Goal: Transaction & Acquisition: Obtain resource

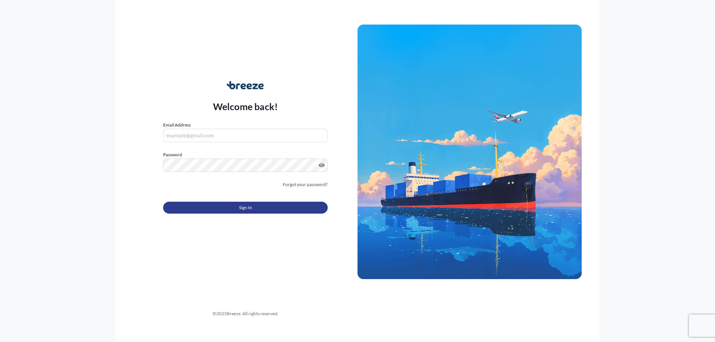
type input "[PERSON_NAME][EMAIL_ADDRESS][DOMAIN_NAME]"
click at [265, 207] on button "Sign In" at bounding box center [245, 208] width 165 height 12
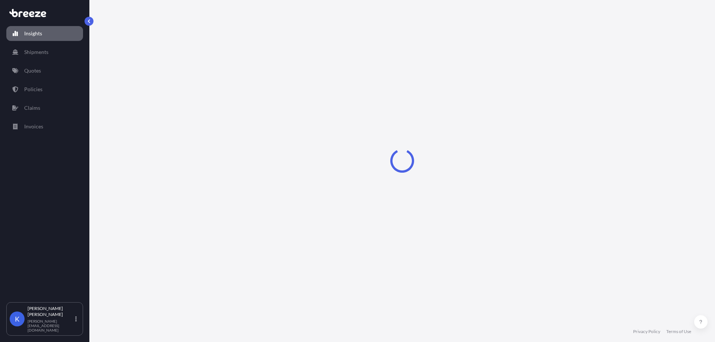
select select "2025"
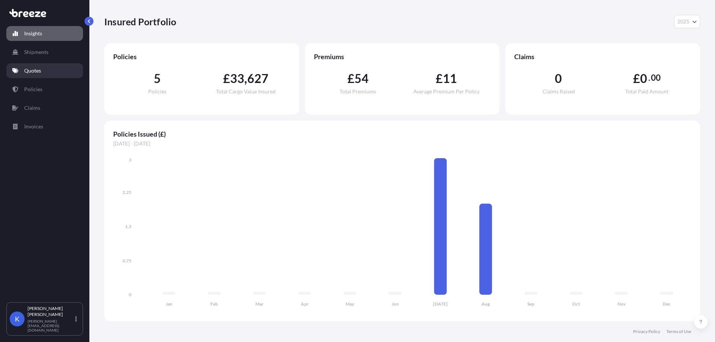
click at [50, 67] on link "Quotes" at bounding box center [44, 70] width 77 height 15
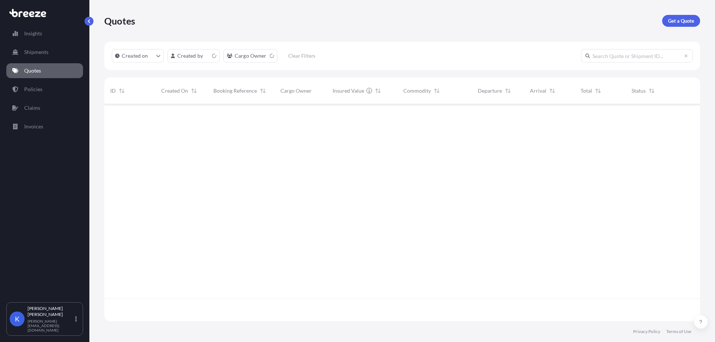
scroll to position [216, 590]
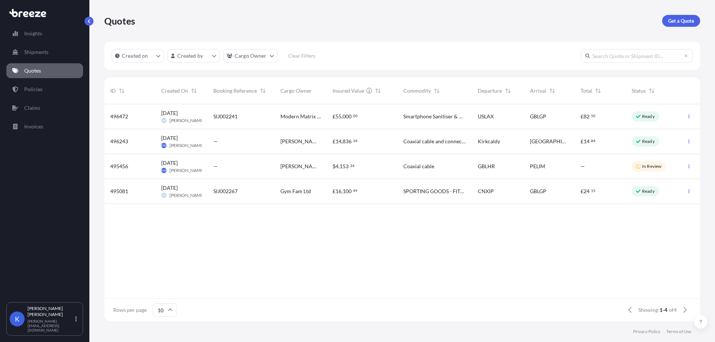
click at [517, 120] on div "USLAX" at bounding box center [498, 116] width 52 height 25
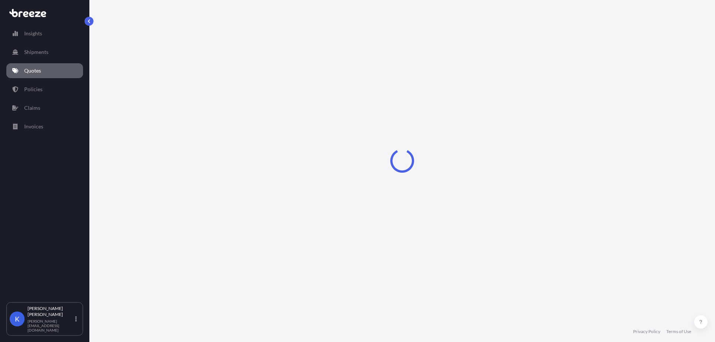
select select "Road"
select select "Sea"
select select "Road"
select select "1"
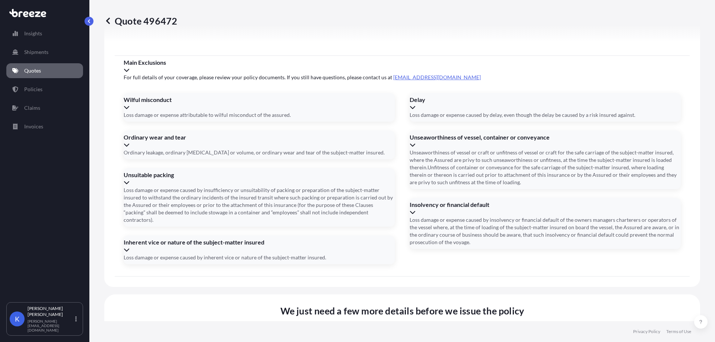
scroll to position [980, 0]
drag, startPoint x: 475, startPoint y: 216, endPoint x: 481, endPoint y: 216, distance: 6.0
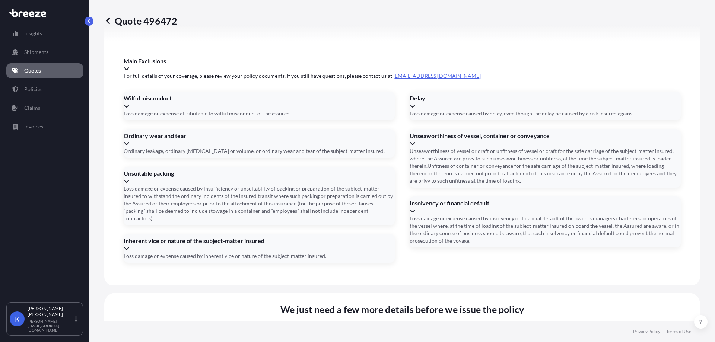
drag, startPoint x: 483, startPoint y: 216, endPoint x: 476, endPoint y: 214, distance: 7.2
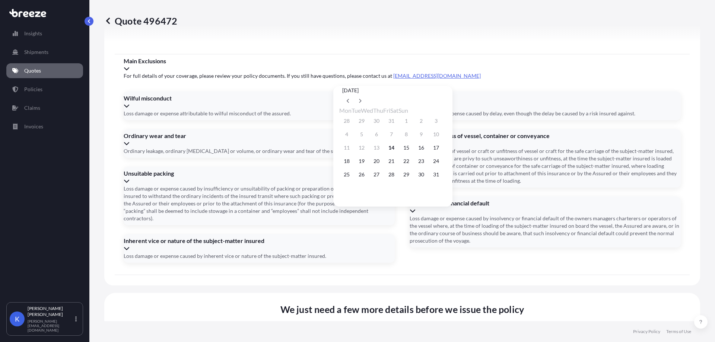
click at [447, 89] on div "[DATE]" at bounding box center [392, 96] width 107 height 21
click at [366, 95] on button at bounding box center [360, 101] width 12 height 12
click at [412, 136] on button "10" at bounding box center [406, 135] width 12 height 12
type input "[DATE]"
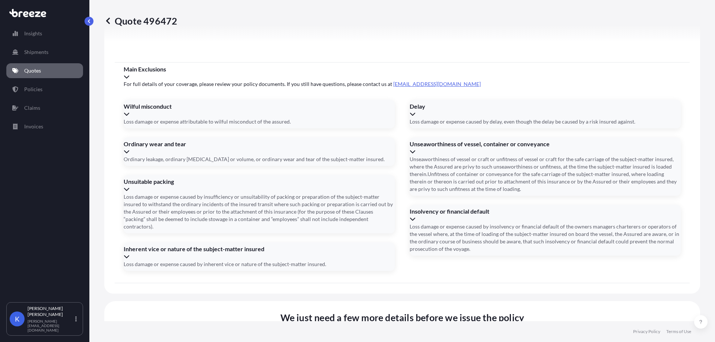
drag, startPoint x: 365, startPoint y: 175, endPoint x: 343, endPoint y: 175, distance: 22.4
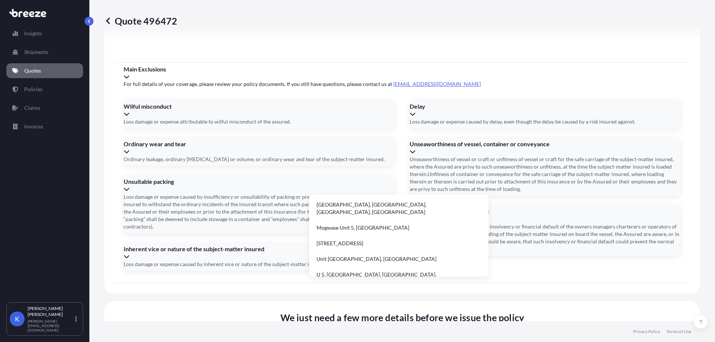
type input "u"
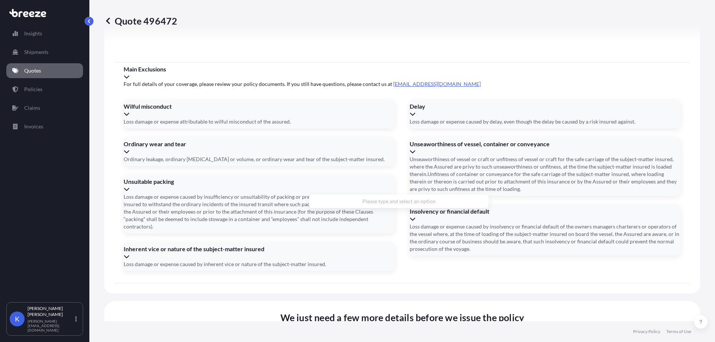
paste input "[STREET_ADDRESS]"
click at [404, 205] on div "Please type and select an option" at bounding box center [399, 201] width 174 height 7
click at [441, 312] on span "We just need a few more details before we issue the policy" at bounding box center [402, 318] width 244 height 12
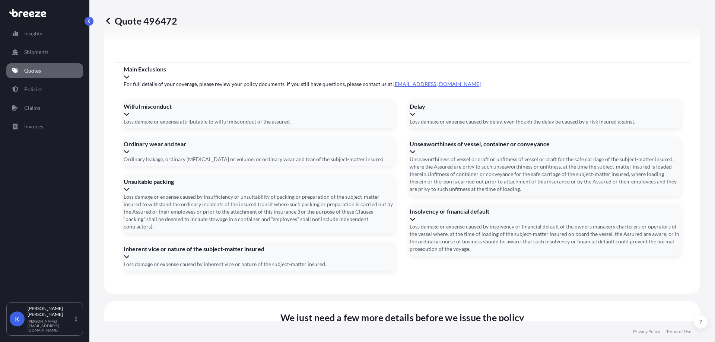
drag, startPoint x: 450, startPoint y: 176, endPoint x: 34, endPoint y: 157, distance: 416.2
click at [50, 161] on div "Insights Shipments Quotes Policies Claims Invoices K [PERSON_NAME] [PERSON_NAME…" at bounding box center [357, 171] width 715 height 342
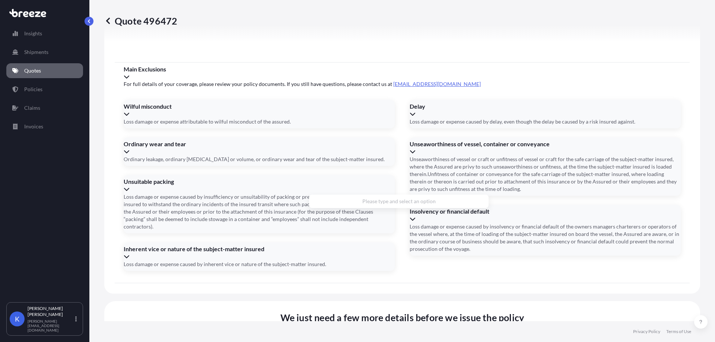
click at [369, 206] on li "[STREET_ADDRESS]" at bounding box center [399, 205] width 174 height 14
type input "[STREET_ADDRESS]"
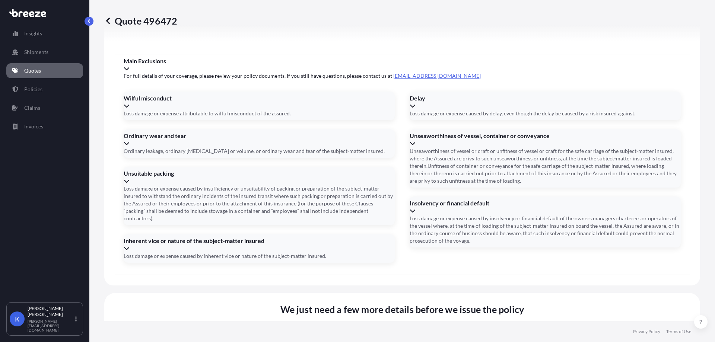
type input "EX"
click at [155, 302] on li "EXW" at bounding box center [213, 303] width 178 height 14
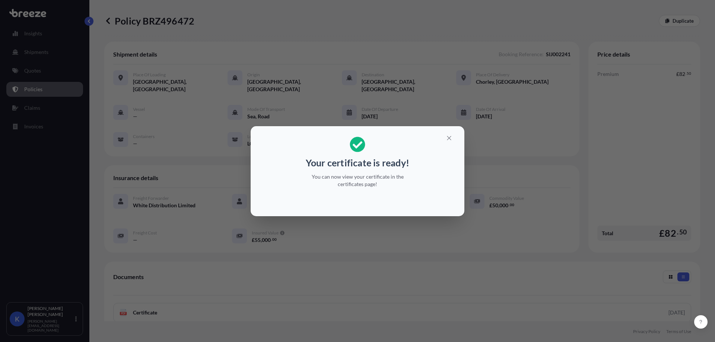
click at [426, 271] on div "Your certificate is ready! You can now view your certificate in the certificate…" at bounding box center [357, 171] width 715 height 342
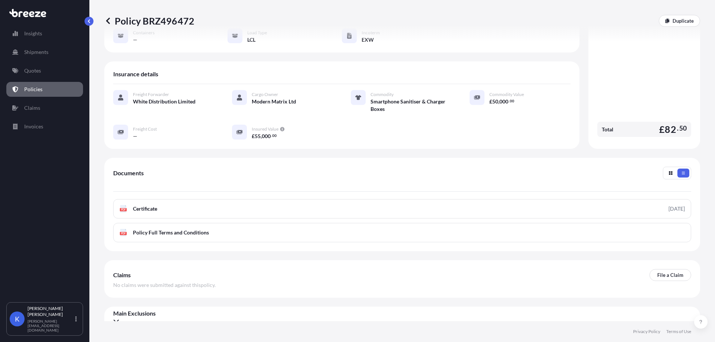
scroll to position [106, 0]
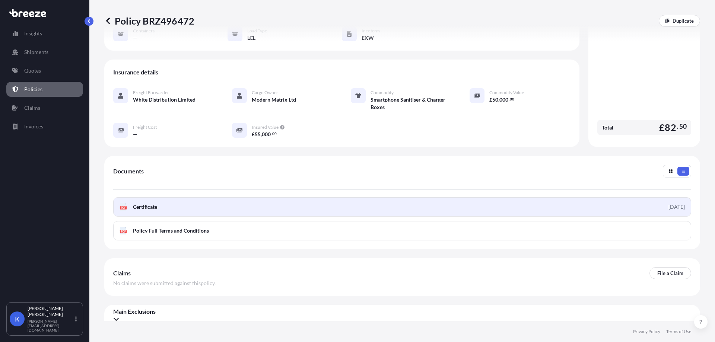
click at [213, 201] on link "PDF Certificate [DATE]" at bounding box center [402, 206] width 578 height 19
